Goal: Navigation & Orientation: Find specific page/section

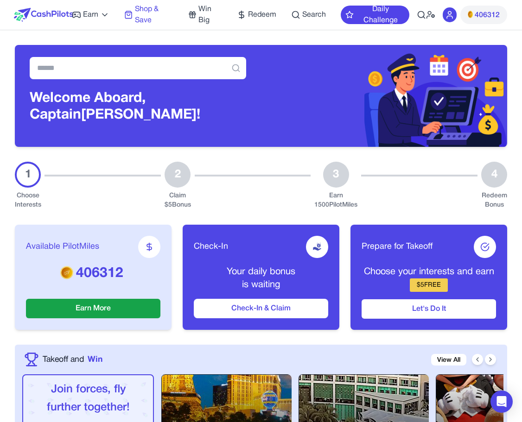
click at [142, 15] on span "Shop & Save" at bounding box center [154, 15] width 38 height 22
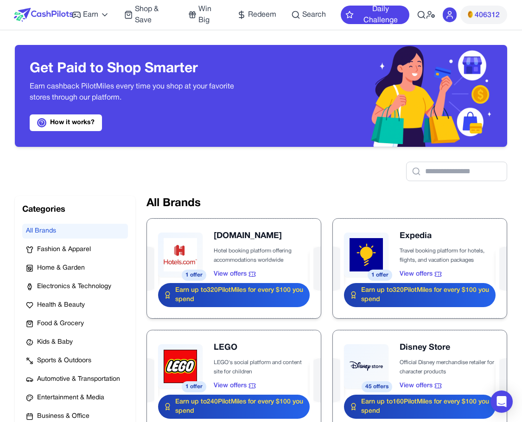
click at [37, 11] on img at bounding box center [43, 15] width 59 height 14
